Goal: Task Accomplishment & Management: Manage account settings

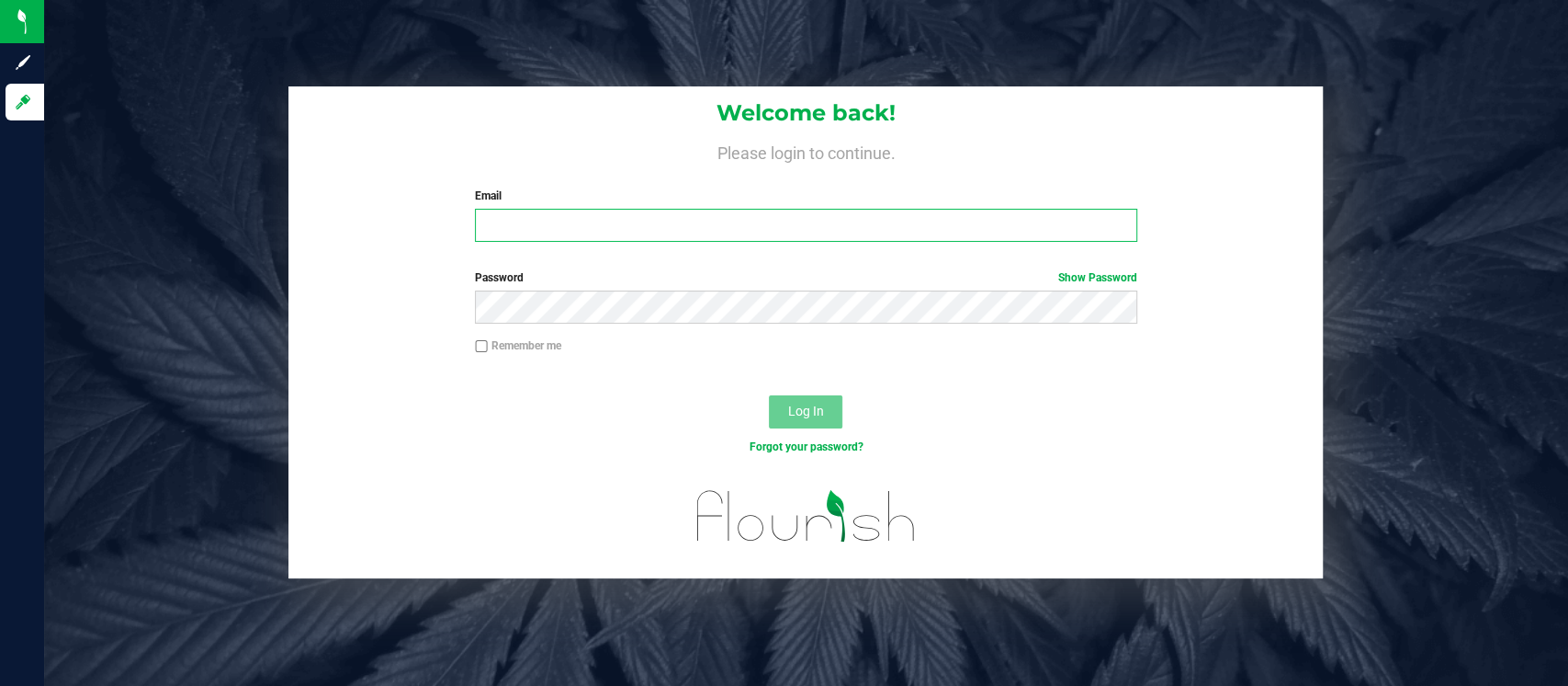
click at [611, 231] on input "Email" at bounding box center [806, 225] width 662 height 33
type input "[EMAIL_ADDRESS][PERSON_NAME][DOMAIN_NAME]"
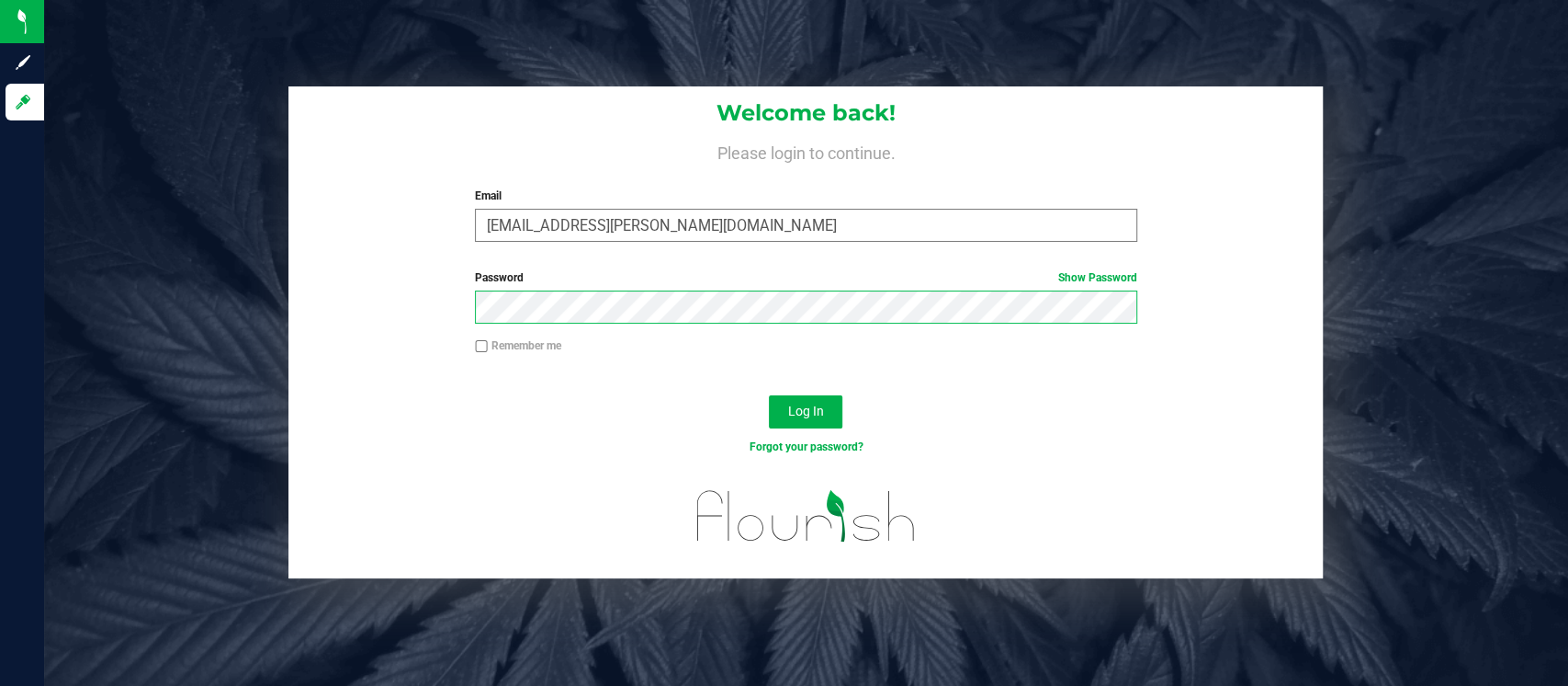
click at [769, 395] on button "Log In" at bounding box center [806, 411] width 74 height 33
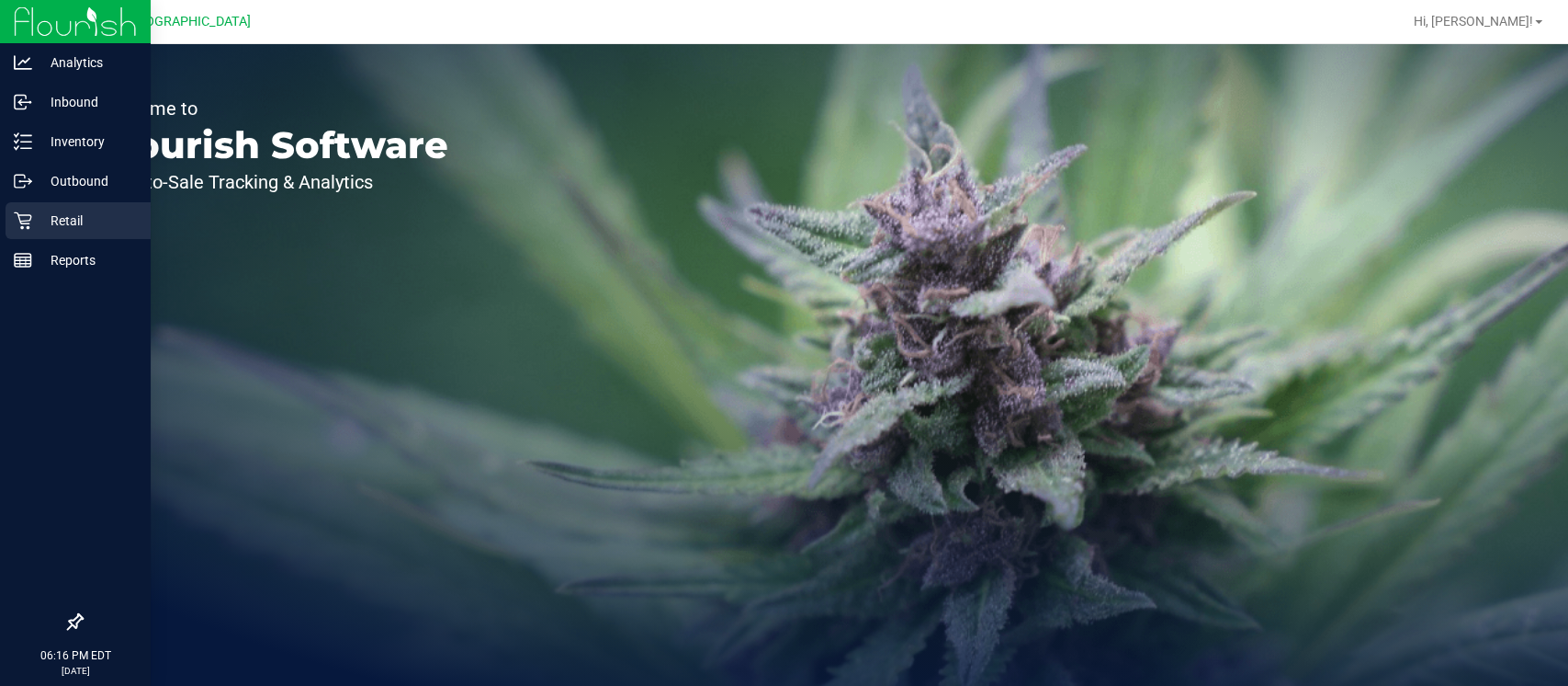
click at [11, 227] on div "Retail" at bounding box center [78, 220] width 145 height 36
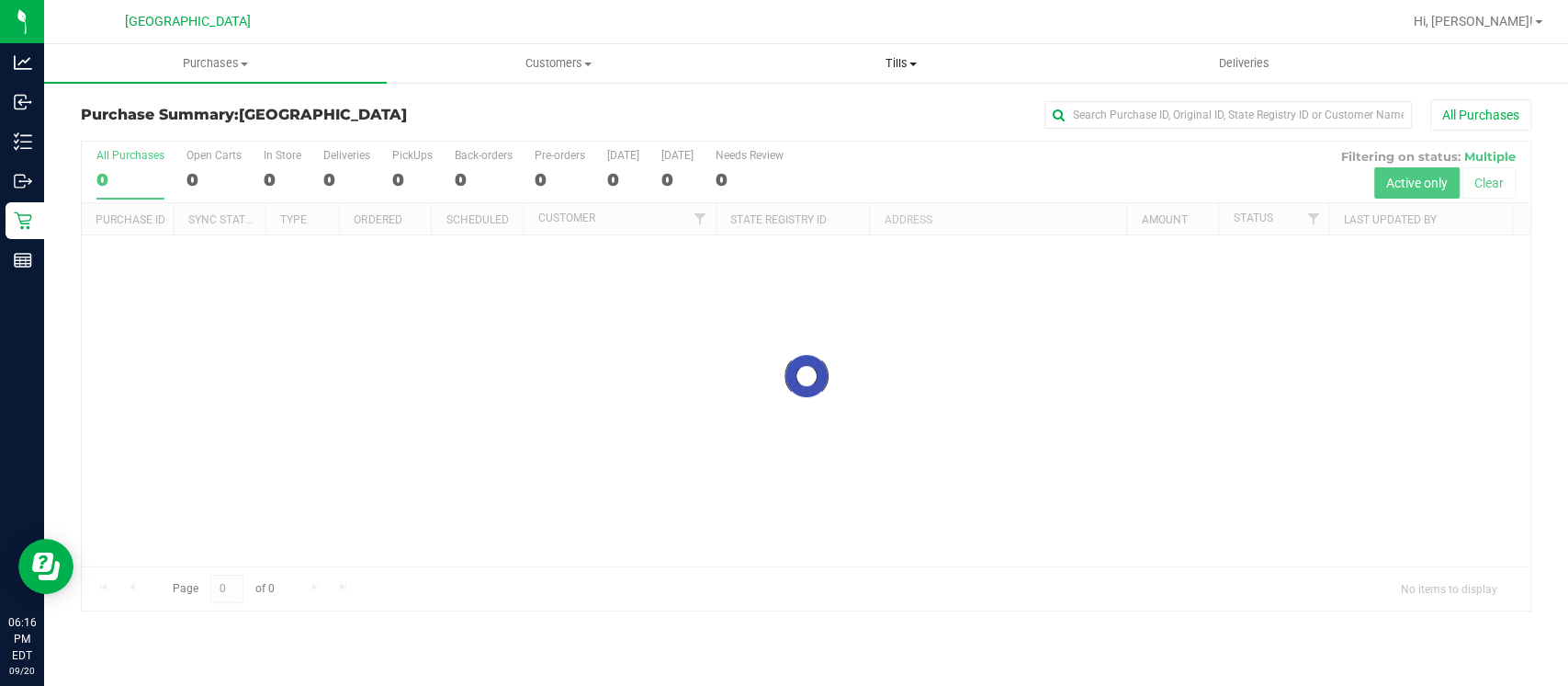
click at [892, 61] on span "Tills" at bounding box center [902, 64] width 341 height 17
click at [875, 107] on li "Manage tills" at bounding box center [902, 111] width 342 height 22
